Goal: Transaction & Acquisition: Purchase product/service

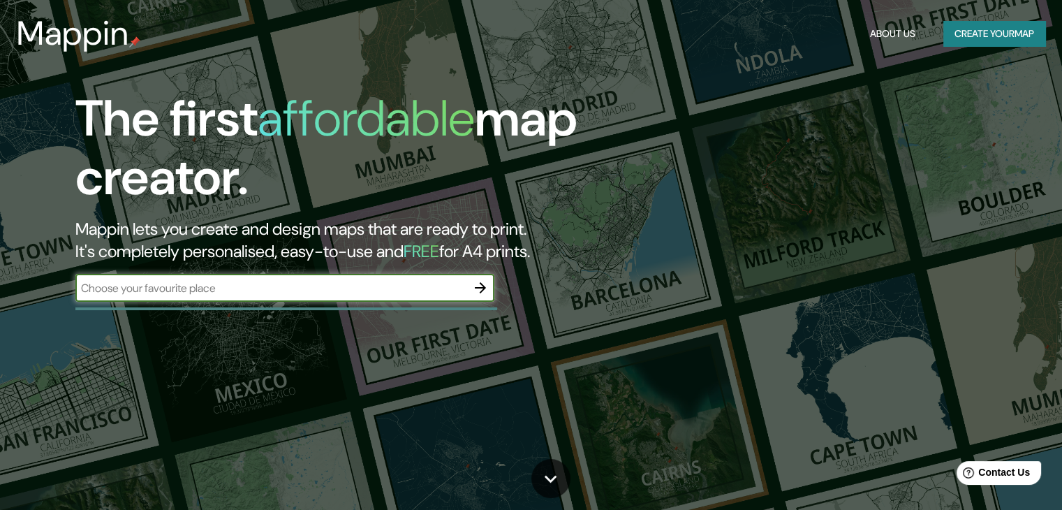
click at [416, 291] on input "text" at bounding box center [270, 288] width 391 height 16
type input "caracoto"
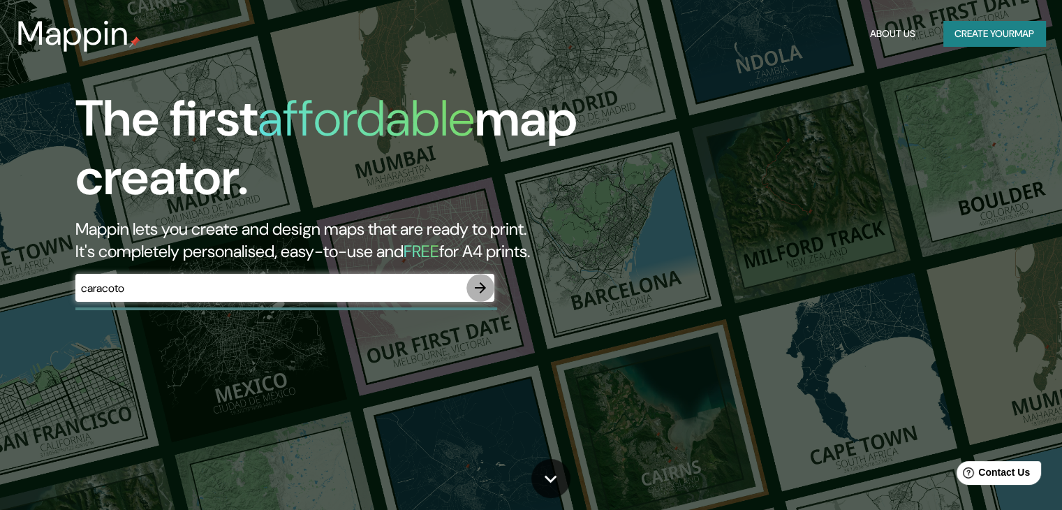
click at [486, 289] on icon "button" at bounding box center [480, 287] width 17 height 17
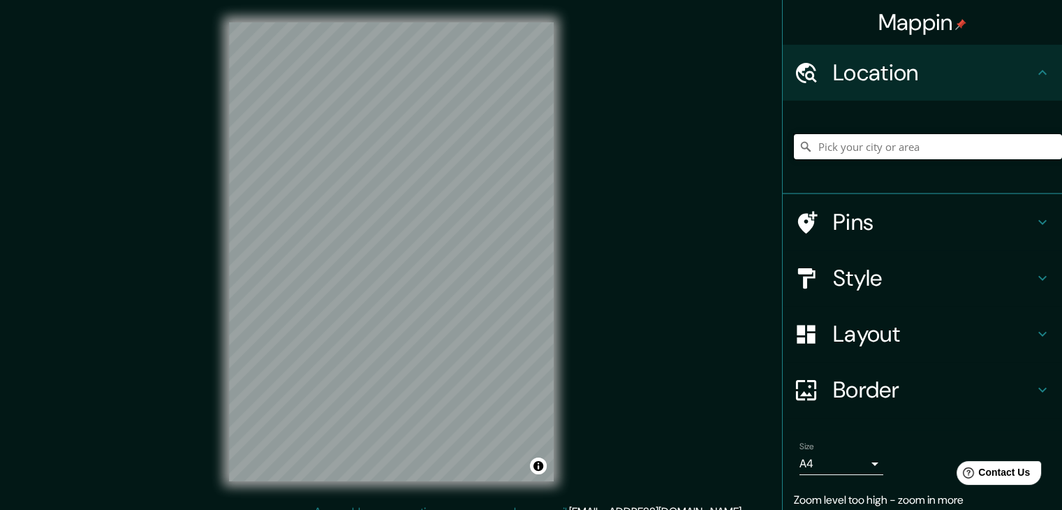
click at [880, 154] on input "Pick your city or area" at bounding box center [928, 146] width 268 height 25
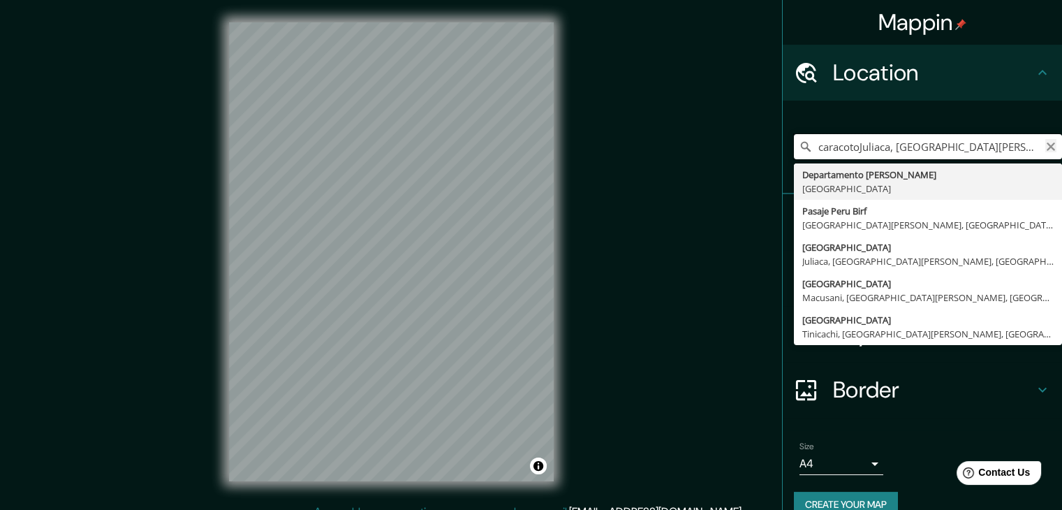
type input "caracotoJuliaca, Departamento de Puno, Perú"
click at [1047, 148] on icon "Clear" at bounding box center [1051, 146] width 8 height 8
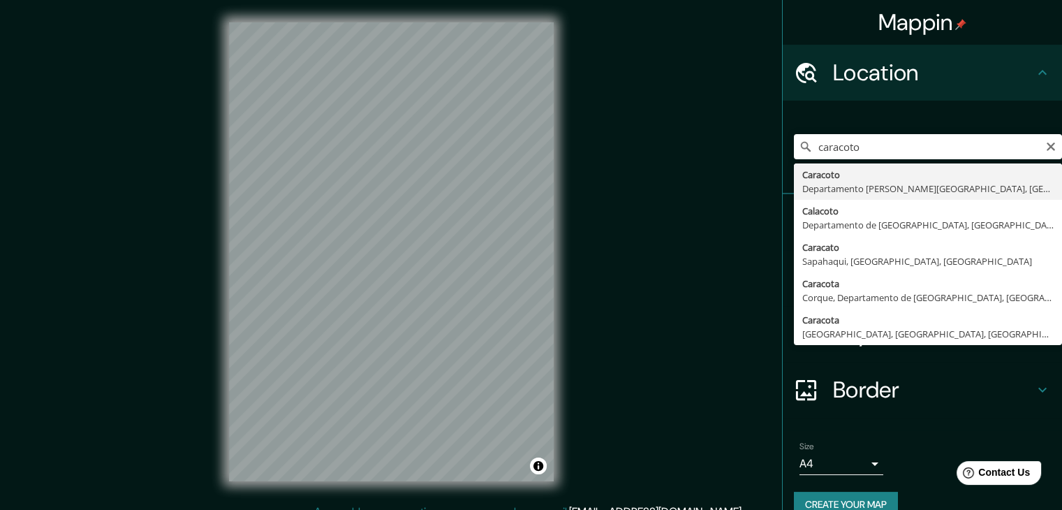
type input "Caracoto, Departamento de Puno, Perú"
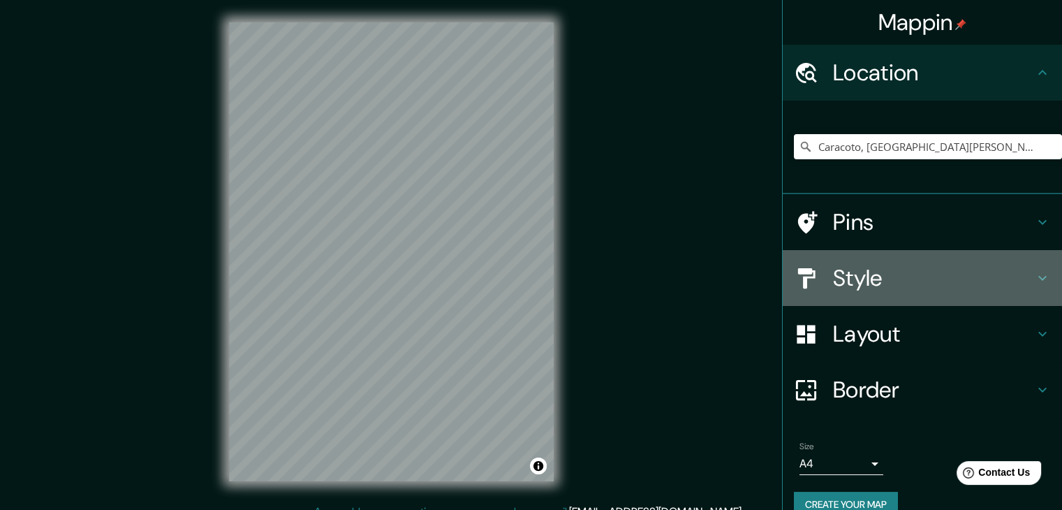
click at [864, 293] on div "Style" at bounding box center [922, 278] width 279 height 56
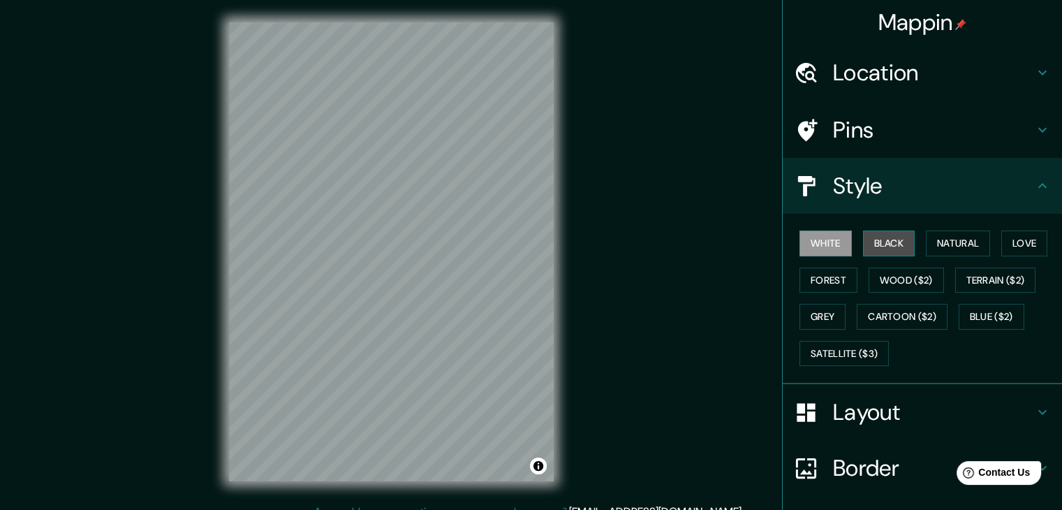
click at [880, 248] on button "Black" at bounding box center [889, 243] width 52 height 26
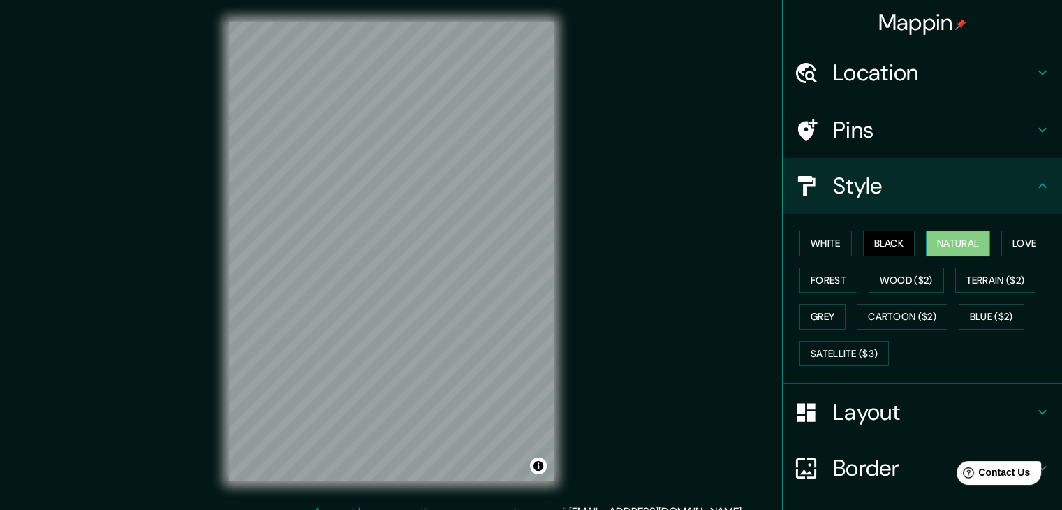
click at [937, 248] on button "Natural" at bounding box center [958, 243] width 64 height 26
click at [840, 244] on button "White" at bounding box center [825, 243] width 52 height 26
click at [879, 243] on button "Black" at bounding box center [889, 243] width 52 height 26
click at [1011, 236] on button "Love" at bounding box center [1024, 243] width 46 height 26
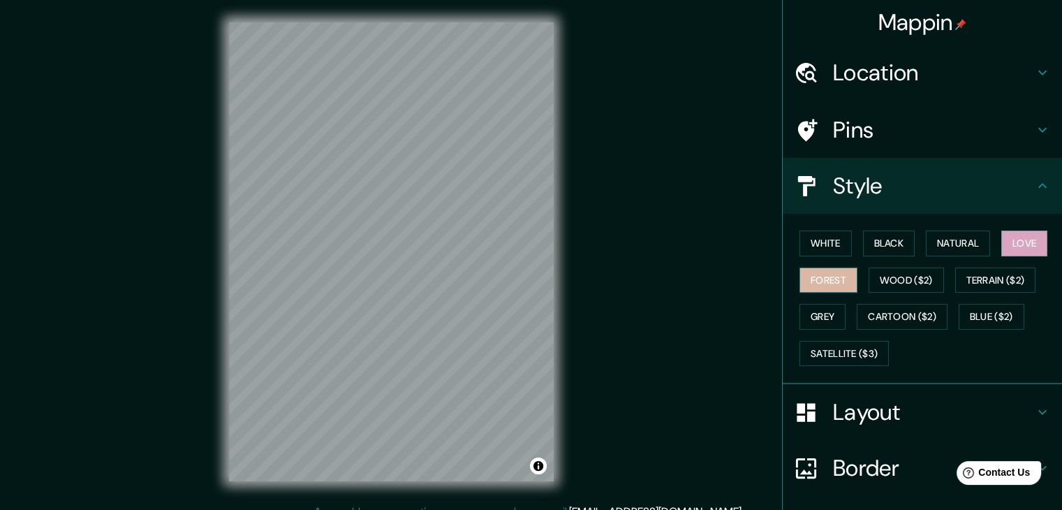
click at [811, 276] on button "Forest" at bounding box center [828, 280] width 58 height 26
click at [869, 276] on button "Wood ($2)" at bounding box center [906, 280] width 75 height 26
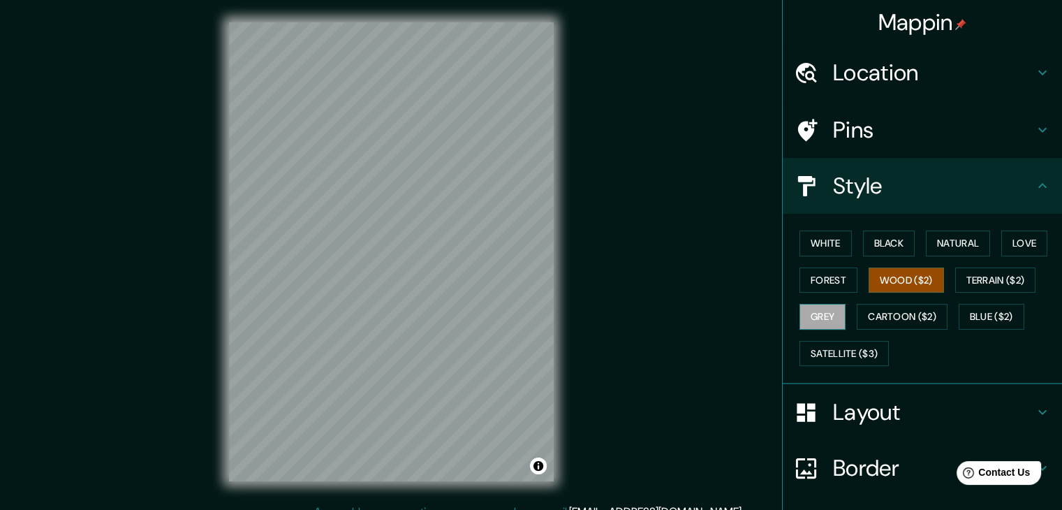
click at [816, 307] on button "Grey" at bounding box center [822, 317] width 46 height 26
click at [907, 283] on button "Wood ($2)" at bounding box center [906, 280] width 75 height 26
click at [864, 348] on button "Satellite ($3)" at bounding box center [843, 354] width 89 height 26
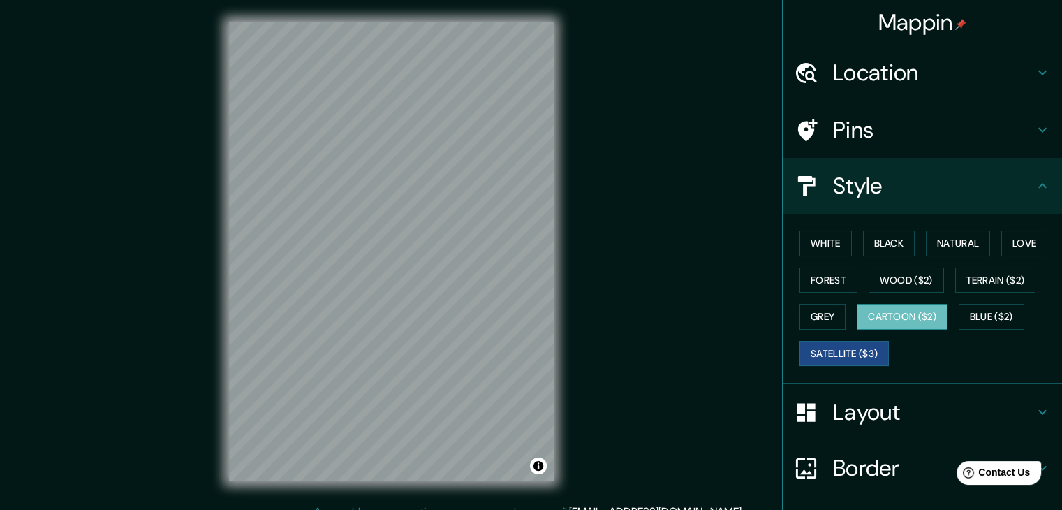
click at [922, 319] on button "Cartoon ($2)" at bounding box center [902, 317] width 91 height 26
click at [976, 314] on button "Blue ($2)" at bounding box center [992, 317] width 66 height 26
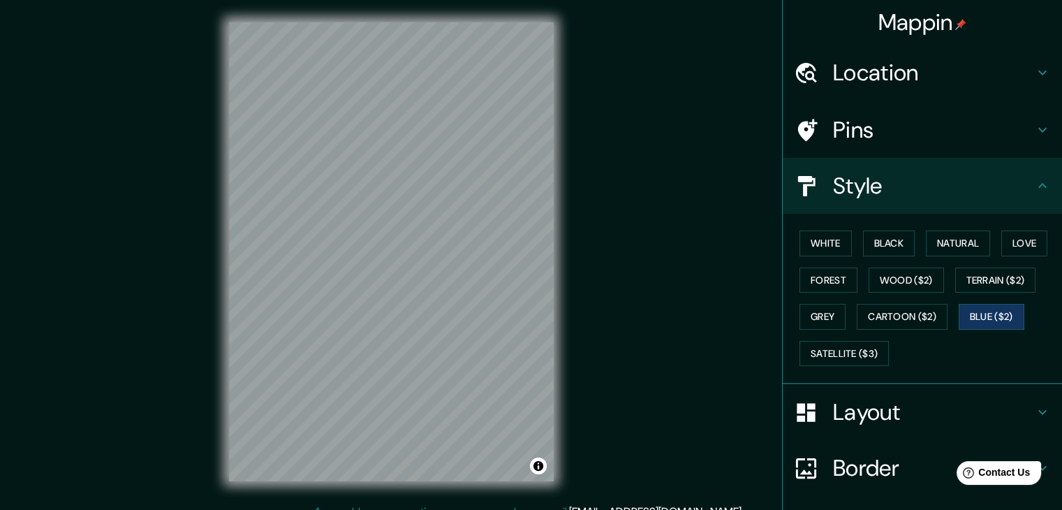
click at [992, 293] on div "White Black Natural Love Forest Wood ($2) Terrain ($2) Grey Cartoon ($2) Blue (…" at bounding box center [928, 298] width 268 height 147
click at [990, 283] on button "Terrain ($2)" at bounding box center [995, 280] width 81 height 26
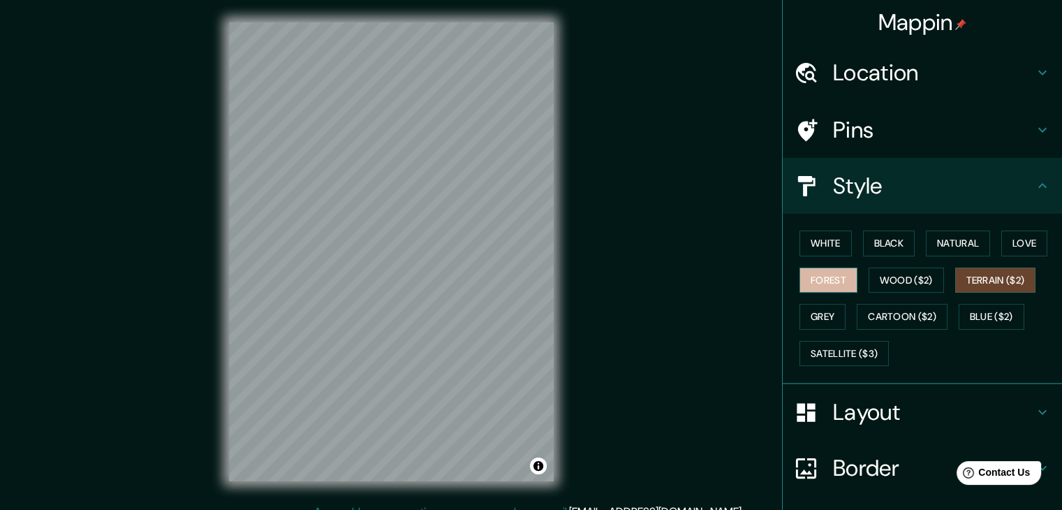
click at [807, 281] on button "Forest" at bounding box center [828, 280] width 58 height 26
click at [823, 313] on button "Grey" at bounding box center [822, 317] width 46 height 26
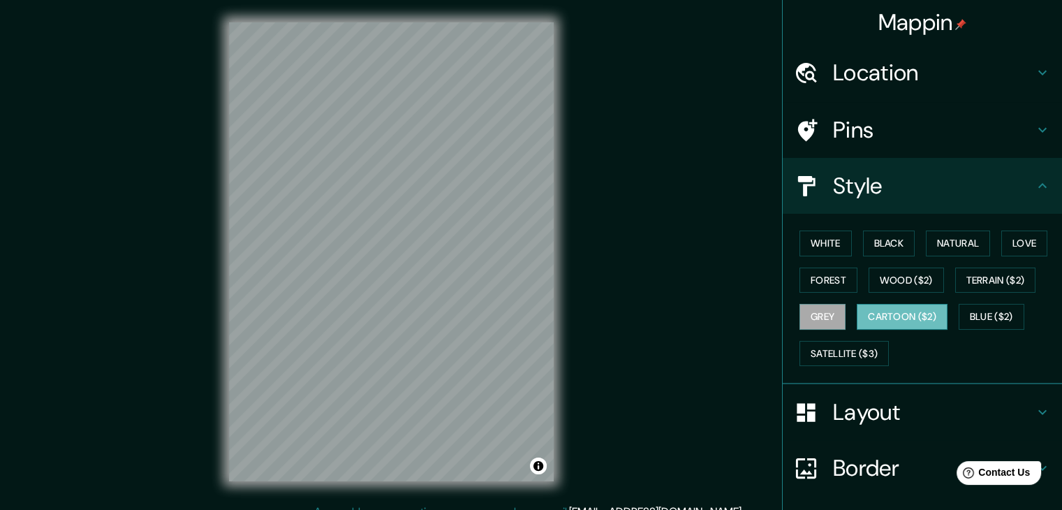
click at [899, 315] on button "Cartoon ($2)" at bounding box center [902, 317] width 91 height 26
click at [910, 275] on button "Wood ($2)" at bounding box center [906, 280] width 75 height 26
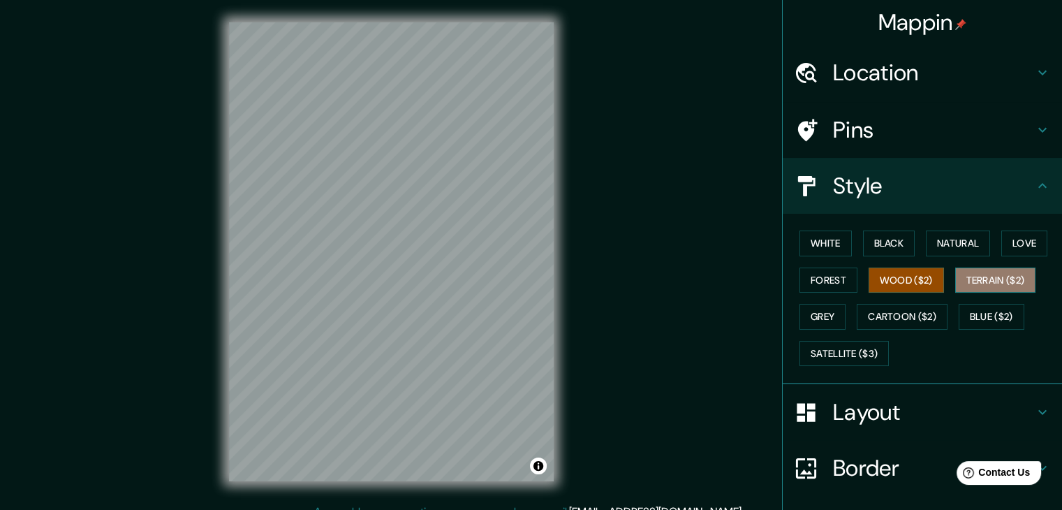
drag, startPoint x: 1002, startPoint y: 286, endPoint x: 989, endPoint y: 286, distance: 13.3
click at [1001, 286] on button "Terrain ($2)" at bounding box center [995, 280] width 81 height 26
click at [918, 286] on button "Wood ($2)" at bounding box center [906, 280] width 75 height 26
click at [991, 406] on h4 "Layout" at bounding box center [933, 412] width 201 height 28
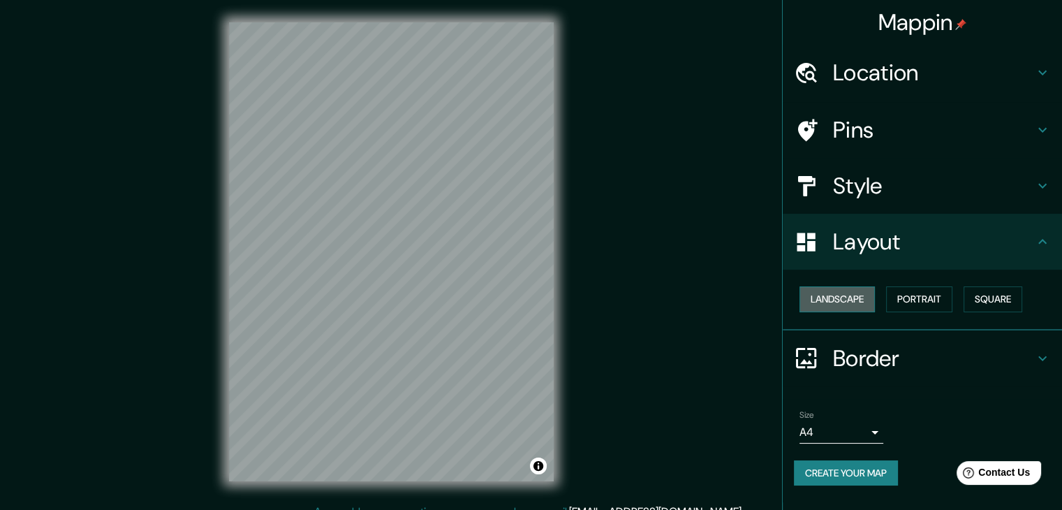
click at [825, 302] on button "Landscape" at bounding box center [836, 299] width 75 height 26
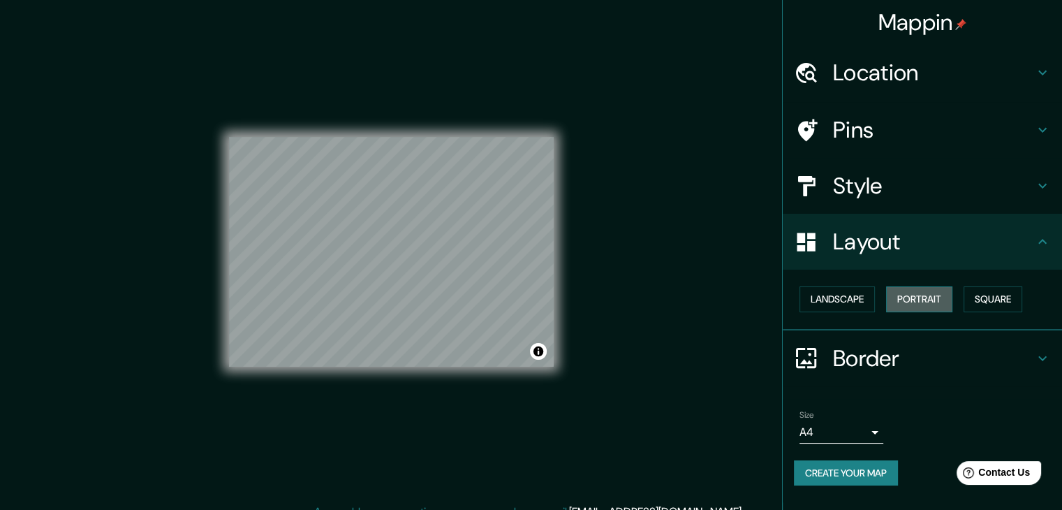
click at [908, 303] on button "Portrait" at bounding box center [919, 299] width 66 height 26
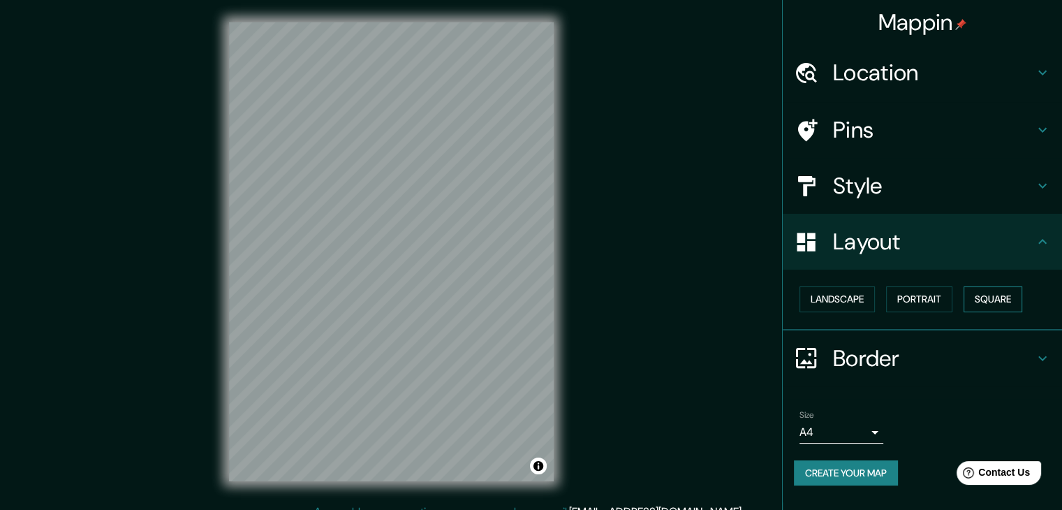
click at [1008, 303] on button "Square" at bounding box center [993, 299] width 59 height 26
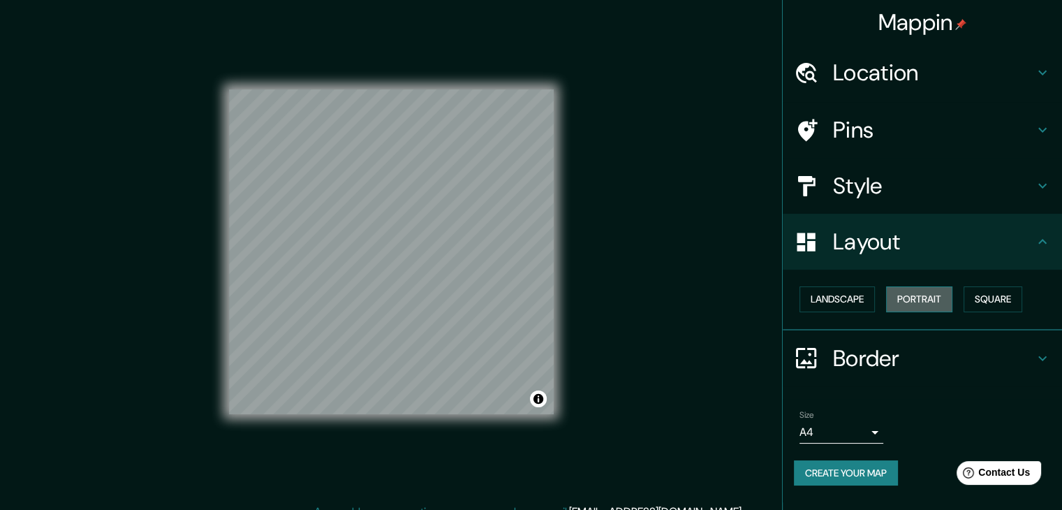
click at [924, 307] on button "Portrait" at bounding box center [919, 299] width 66 height 26
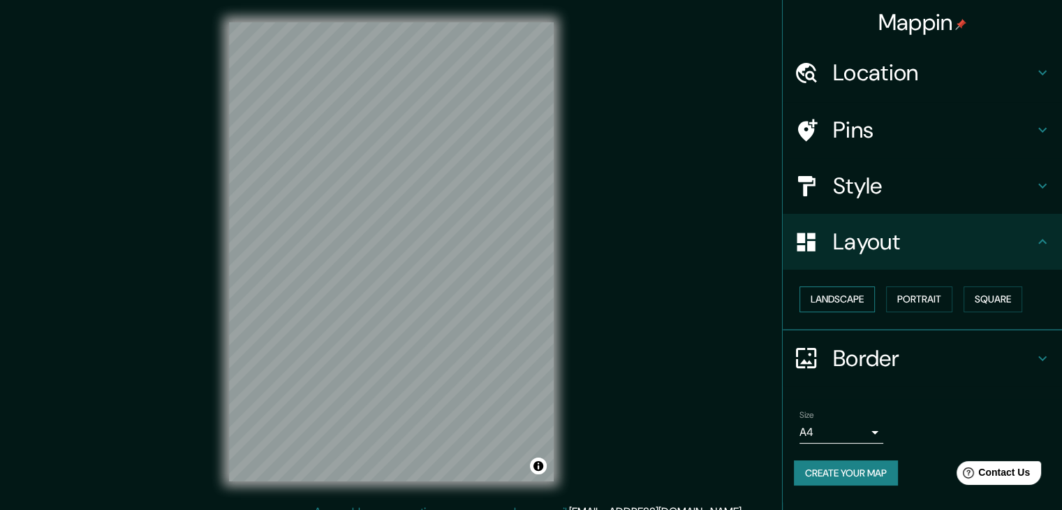
click at [843, 308] on button "Landscape" at bounding box center [836, 299] width 75 height 26
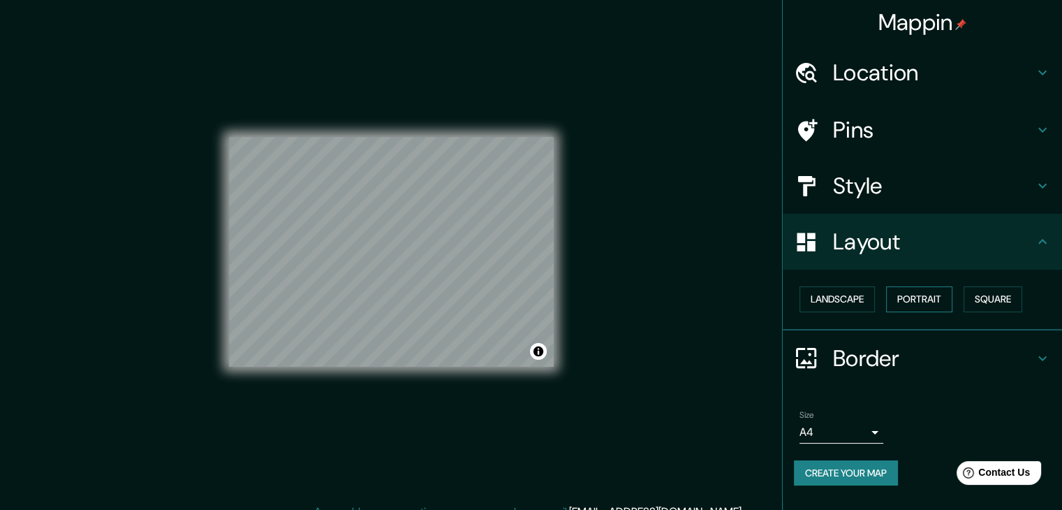
click at [927, 303] on button "Portrait" at bounding box center [919, 299] width 66 height 26
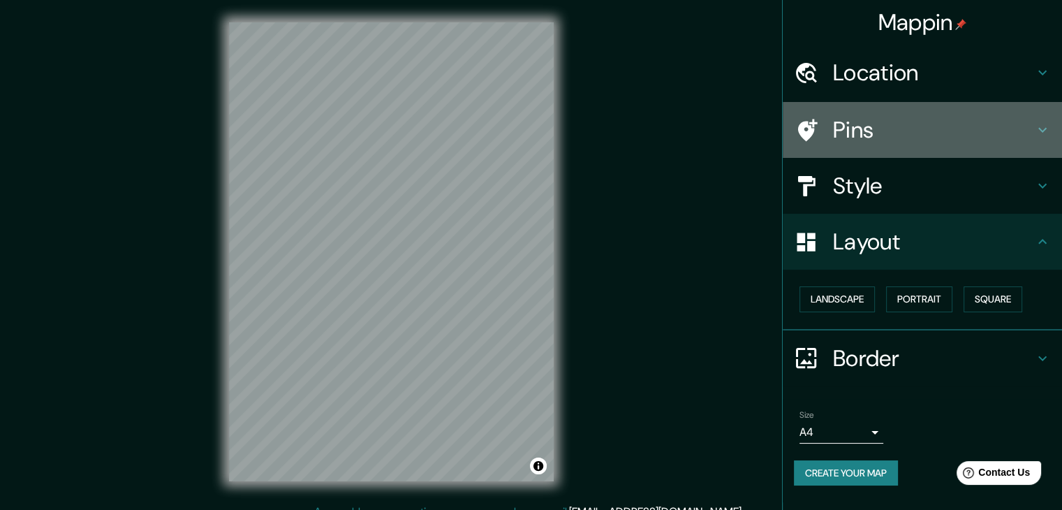
click at [931, 136] on h4 "Pins" at bounding box center [933, 130] width 201 height 28
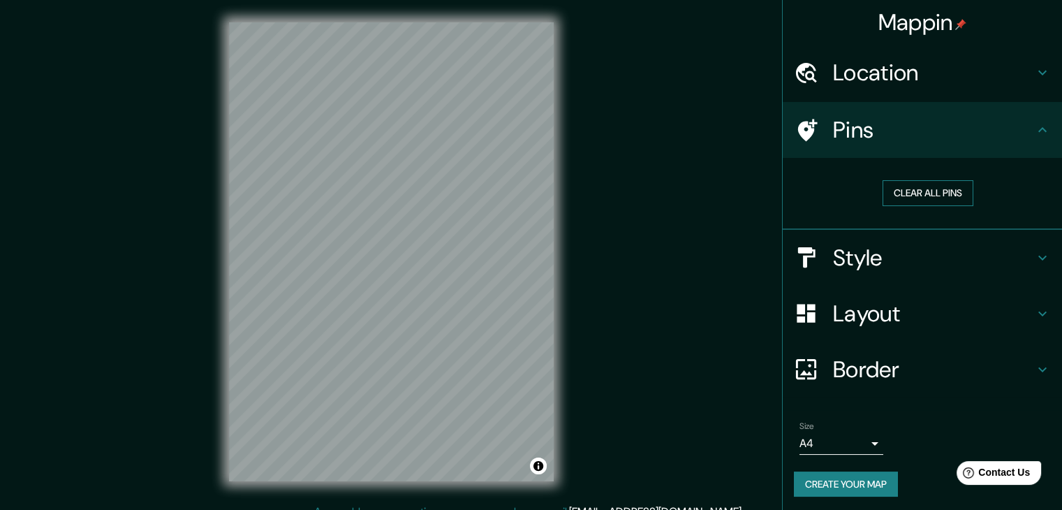
click at [930, 187] on button "Clear all pins" at bounding box center [928, 193] width 91 height 26
click at [921, 189] on button "Clear all pins" at bounding box center [928, 193] width 91 height 26
click at [922, 198] on button "Clear all pins" at bounding box center [928, 193] width 91 height 26
click at [859, 98] on div "Location" at bounding box center [922, 73] width 279 height 56
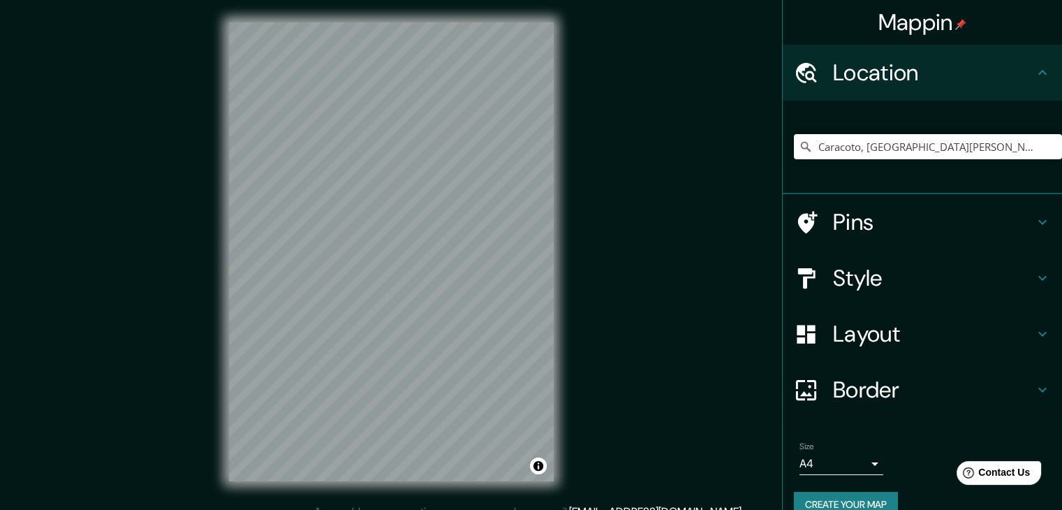
click at [880, 494] on button "Create your map" at bounding box center [846, 505] width 104 height 26
